Goal: Transaction & Acquisition: Book appointment/travel/reservation

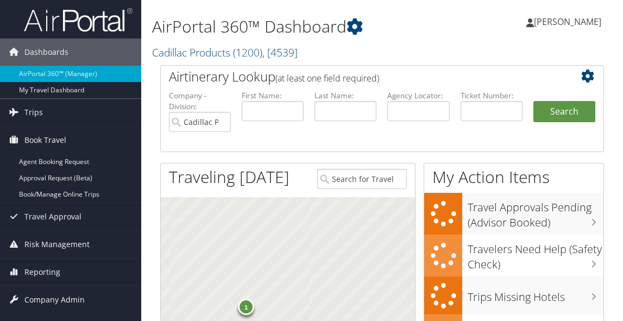
click at [43, 191] on link "Book/Manage Online Trips" at bounding box center [70, 194] width 141 height 16
